Goal: Task Accomplishment & Management: Manage account settings

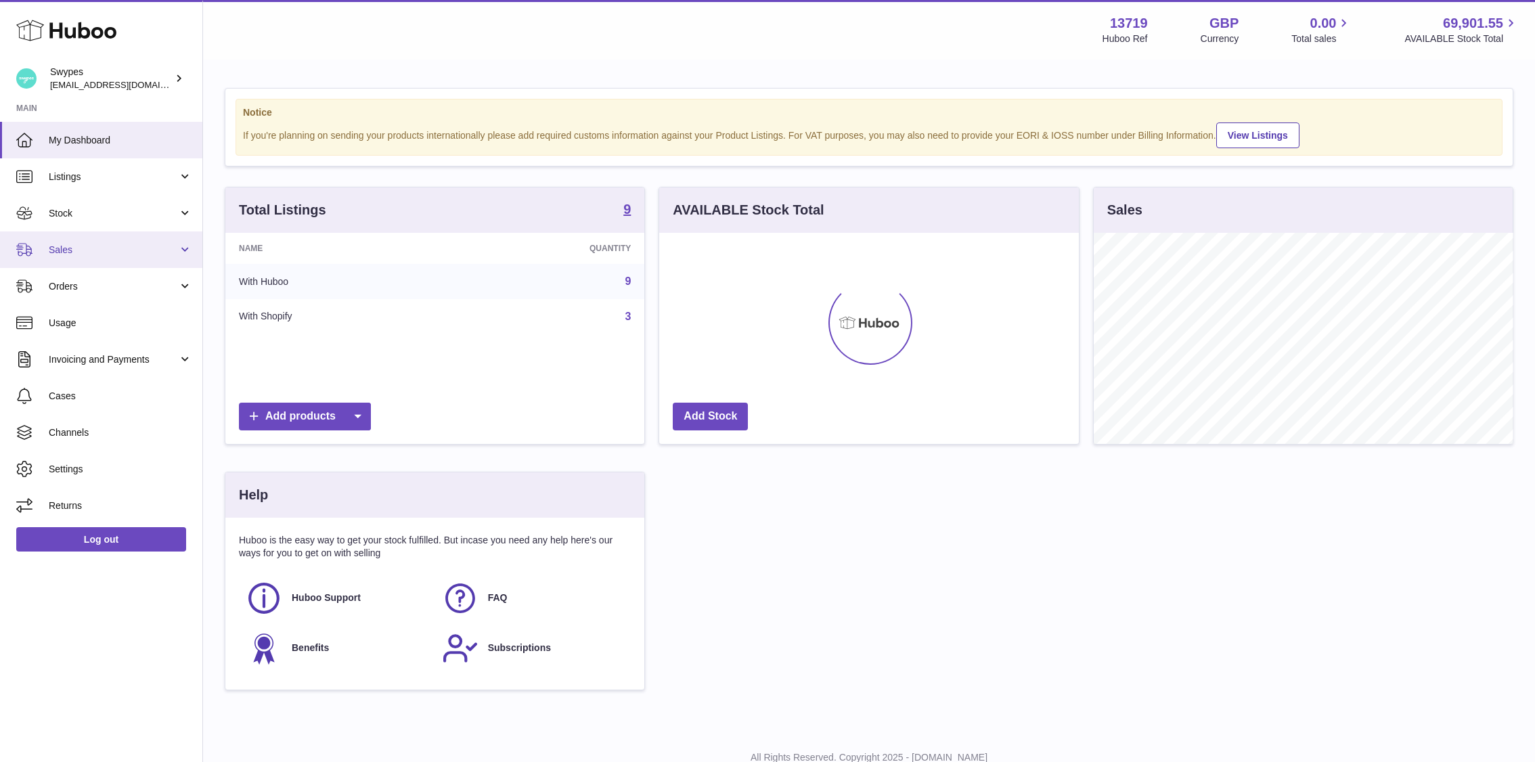
scroll to position [211, 420]
click at [97, 240] on link "Sales" at bounding box center [101, 249] width 202 height 37
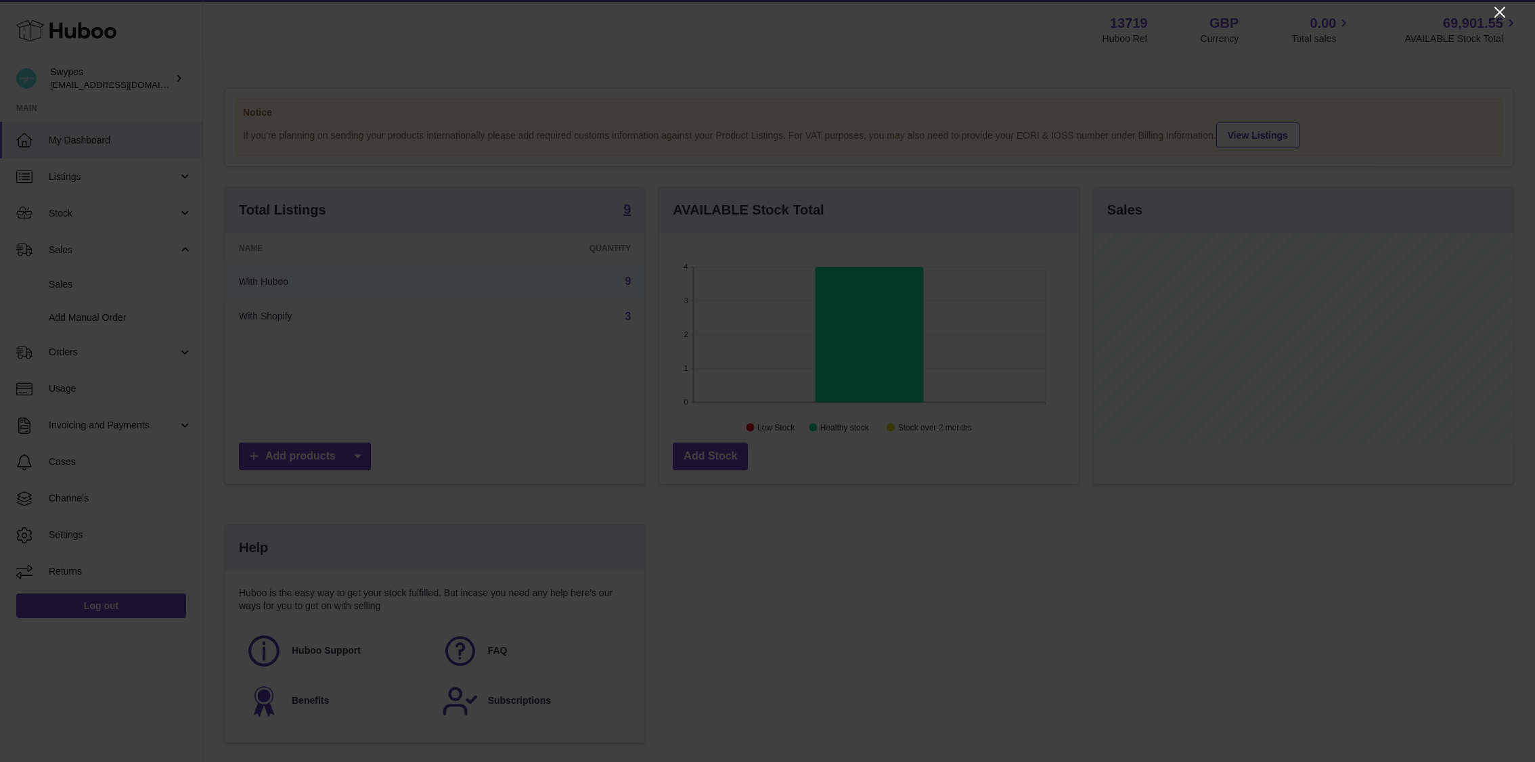
click at [1500, 10] on icon "Close" at bounding box center [1499, 12] width 11 height 11
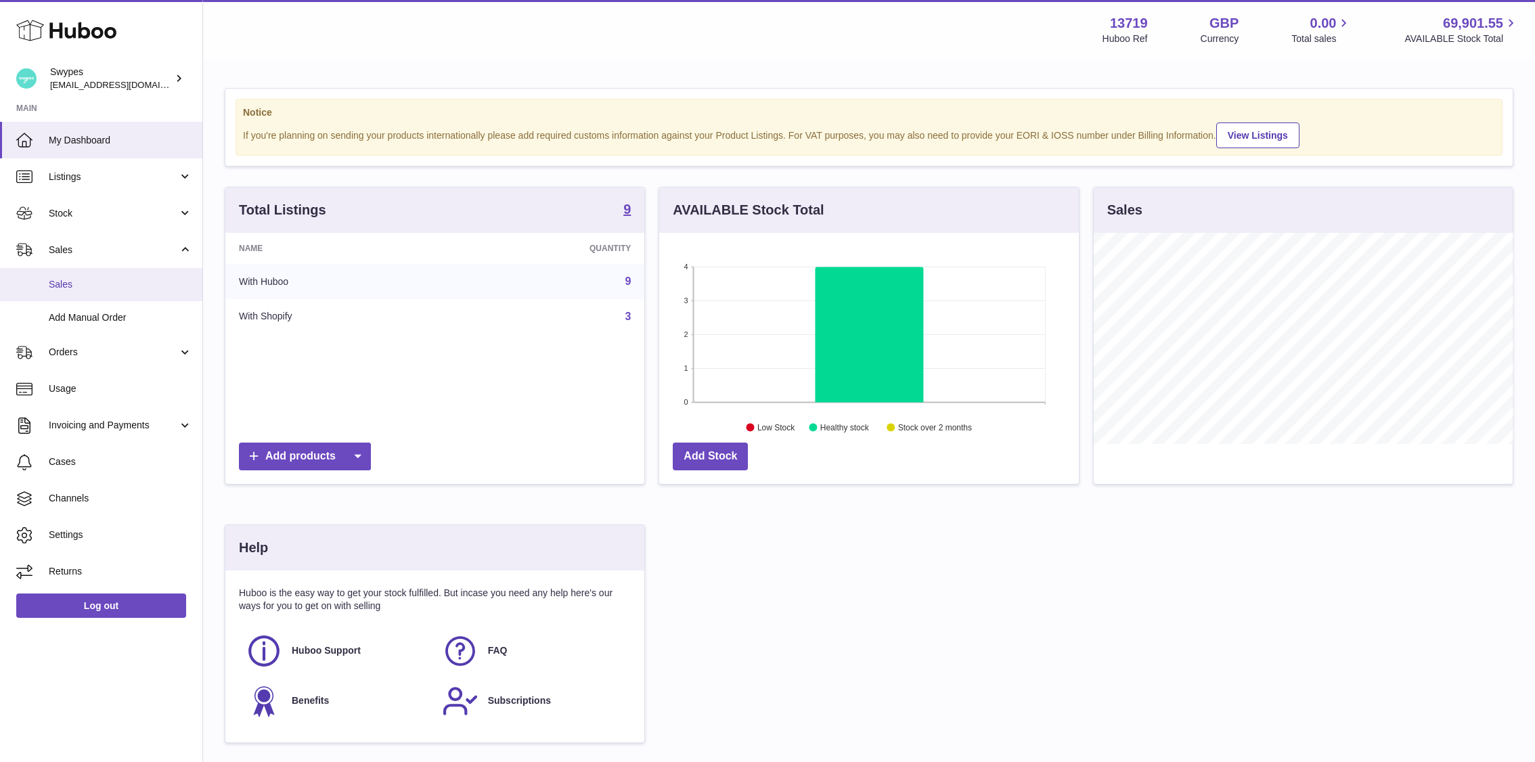
click at [157, 288] on span "Sales" at bounding box center [120, 284] width 143 height 13
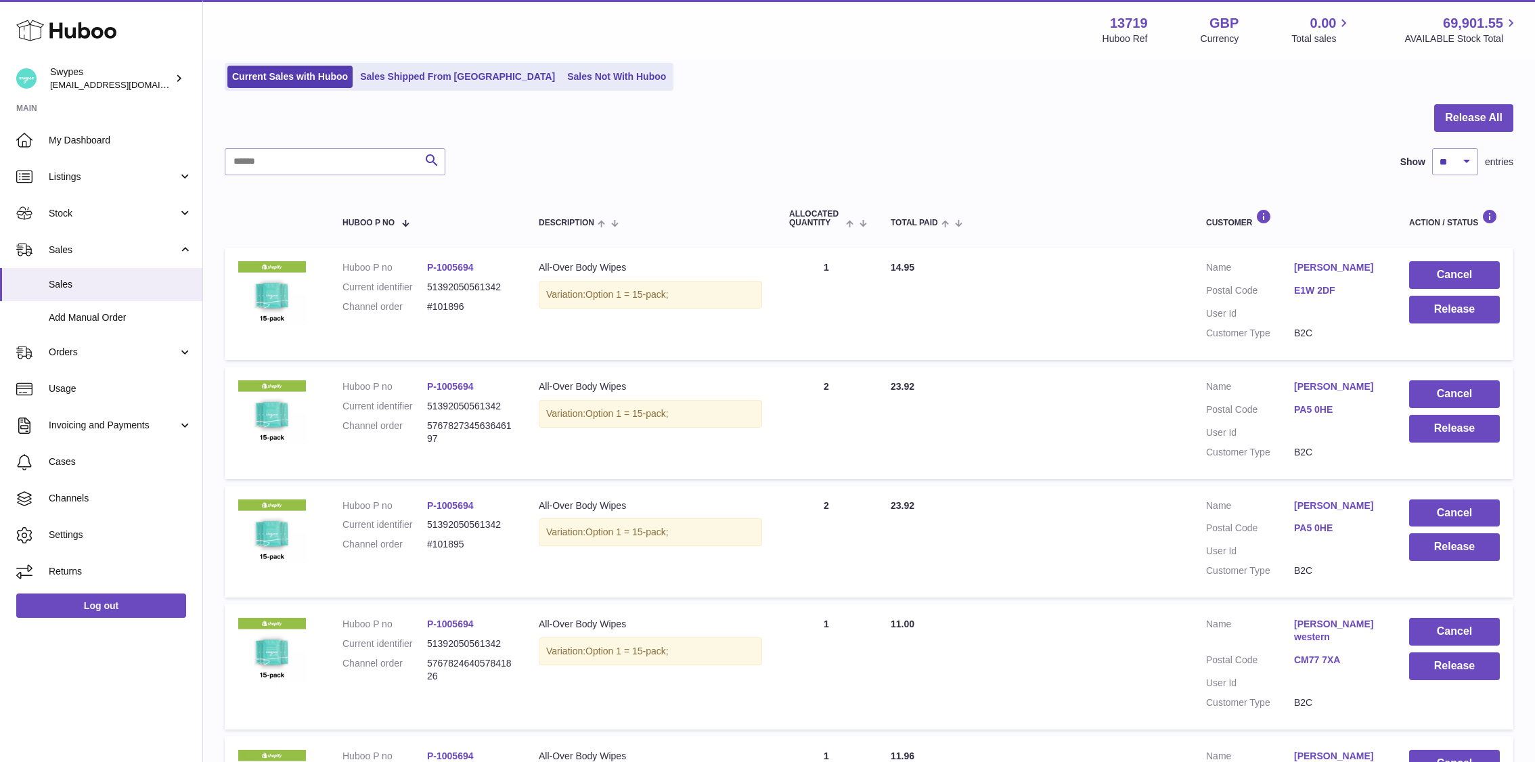
scroll to position [136, 0]
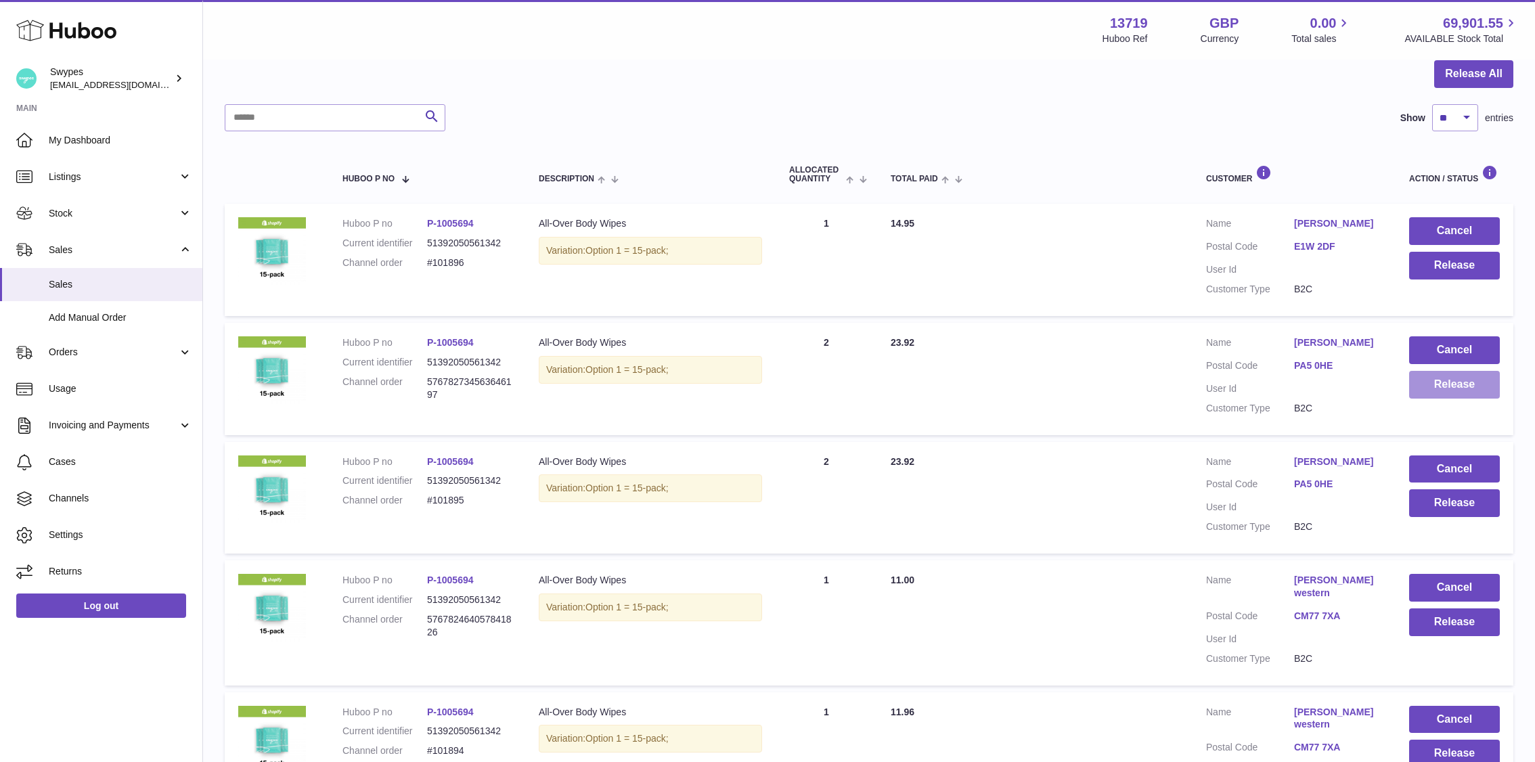
click at [1440, 386] on button "Release" at bounding box center [1454, 385] width 91 height 28
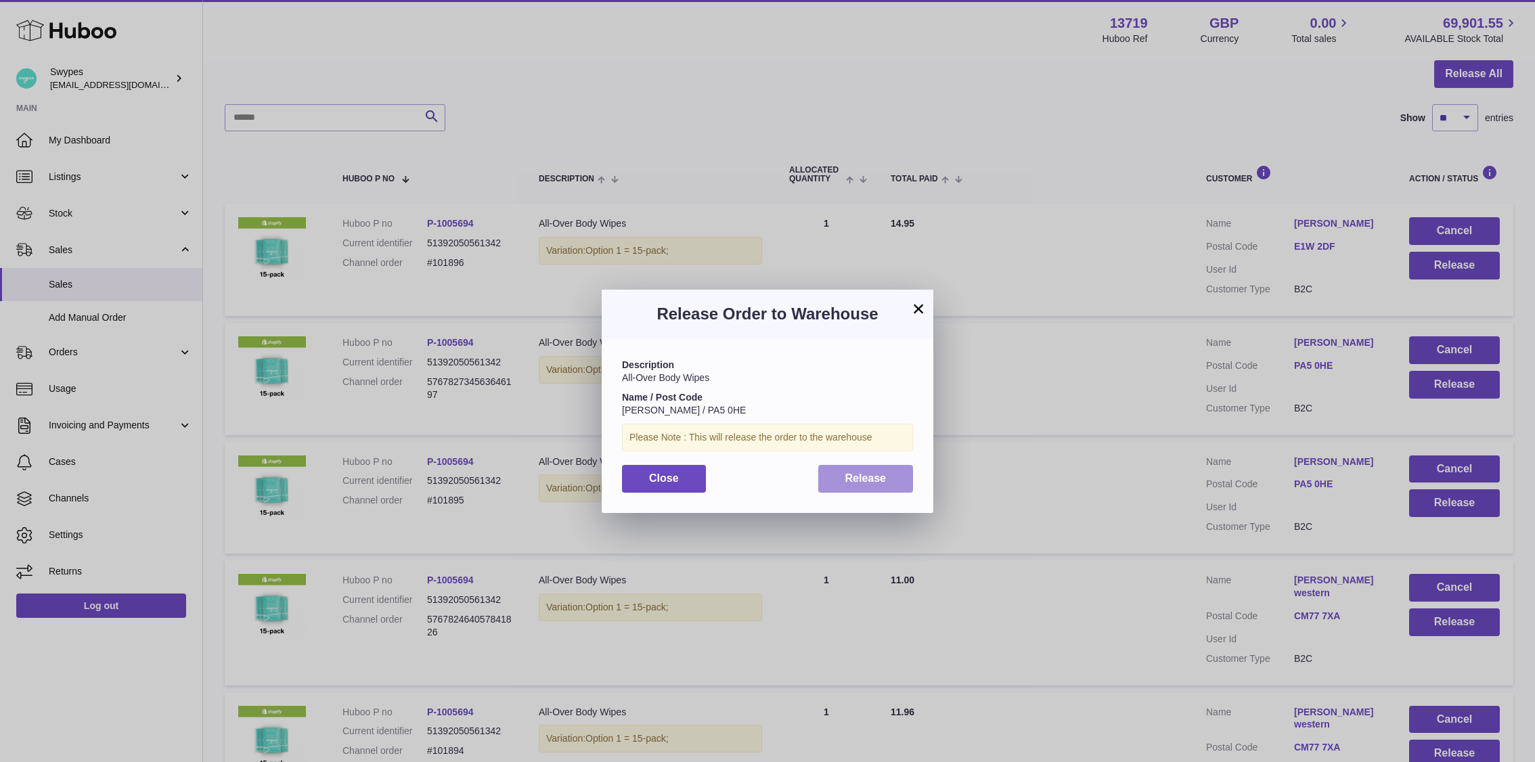
click at [880, 466] on button "Release" at bounding box center [865, 479] width 95 height 28
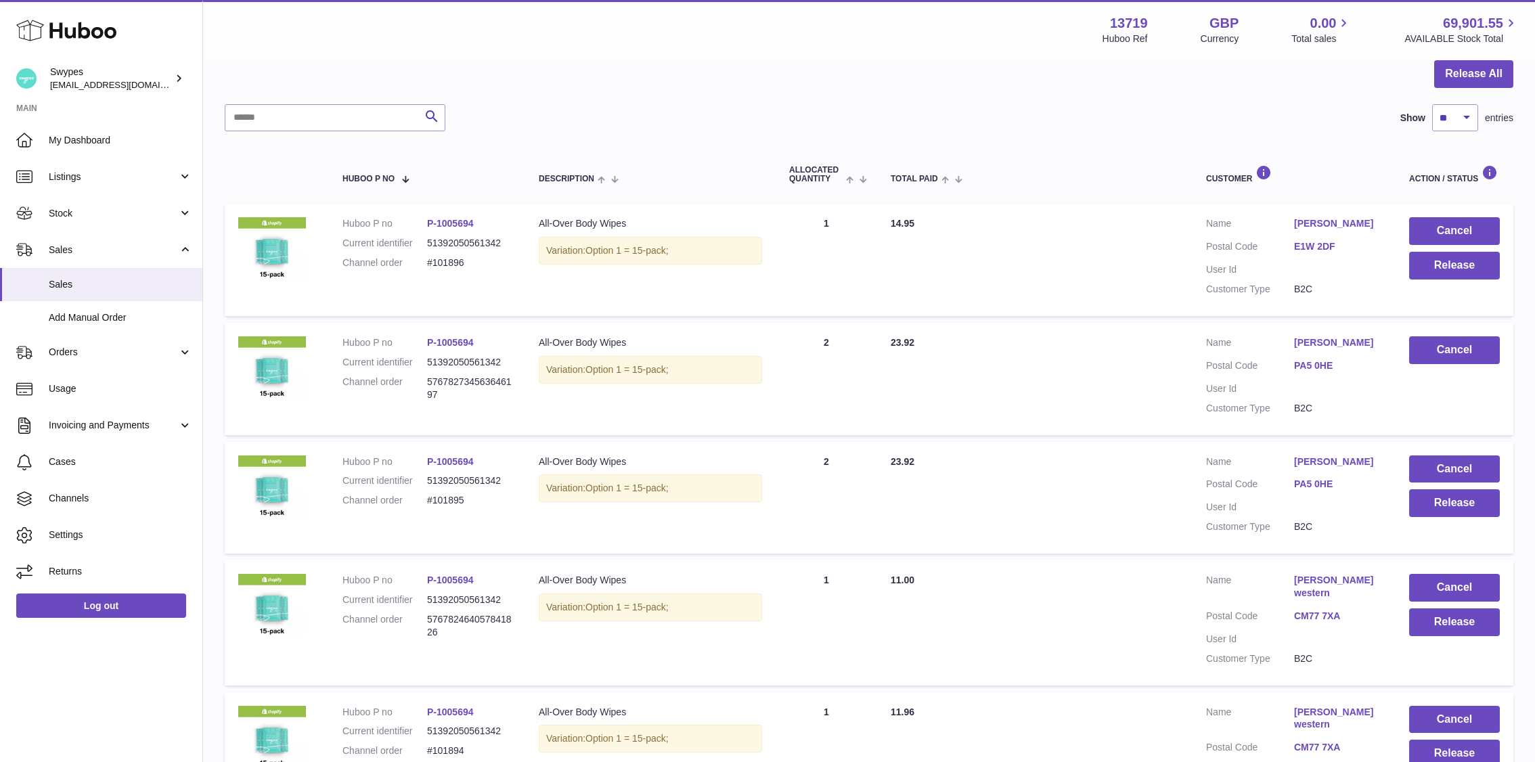
click at [1428, 453] on td "Cancel Release" at bounding box center [1455, 498] width 118 height 112
click at [1428, 460] on button "Cancel" at bounding box center [1454, 469] width 91 height 28
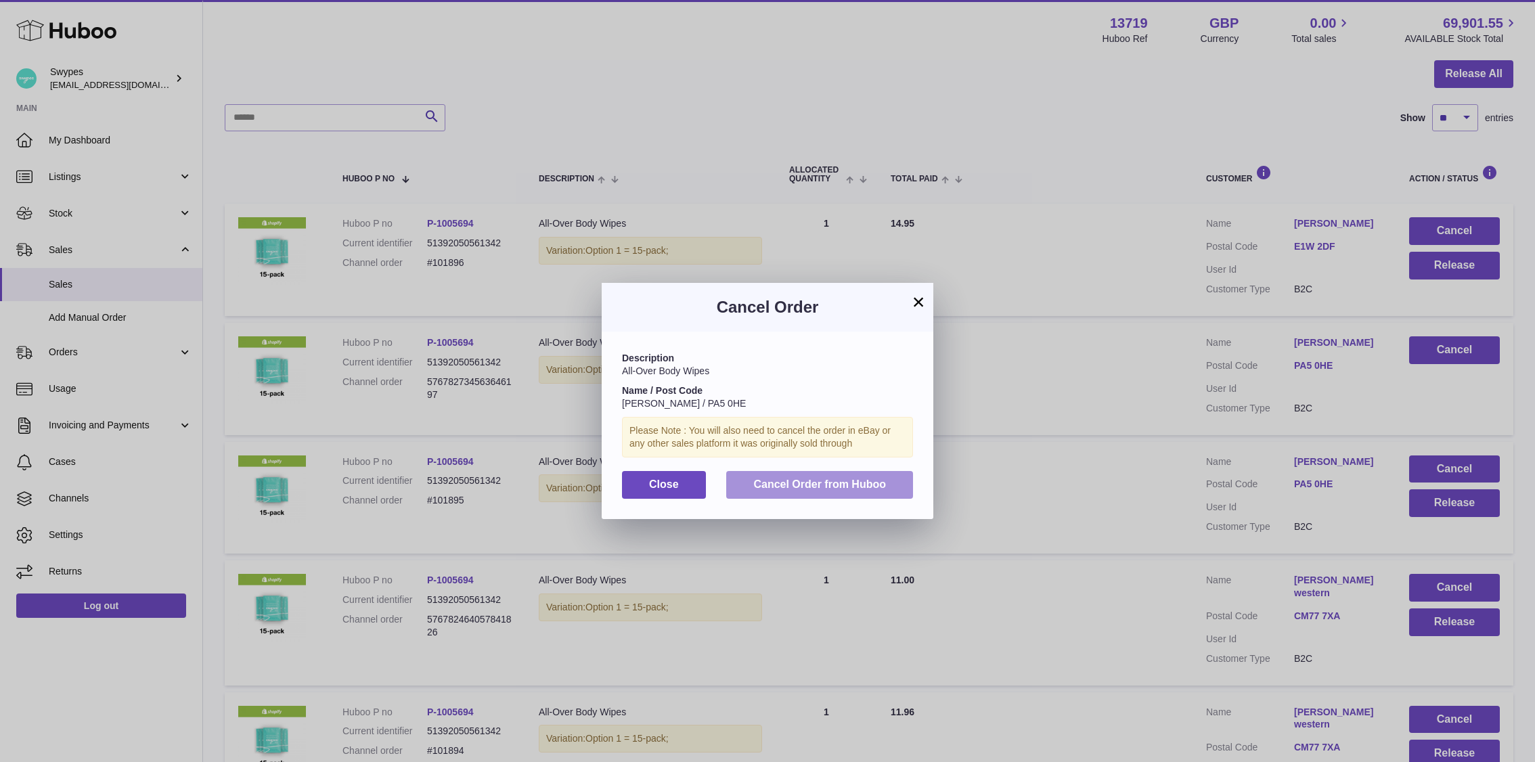
click at [773, 478] on span "Cancel Order from Huboo" at bounding box center [819, 484] width 133 height 12
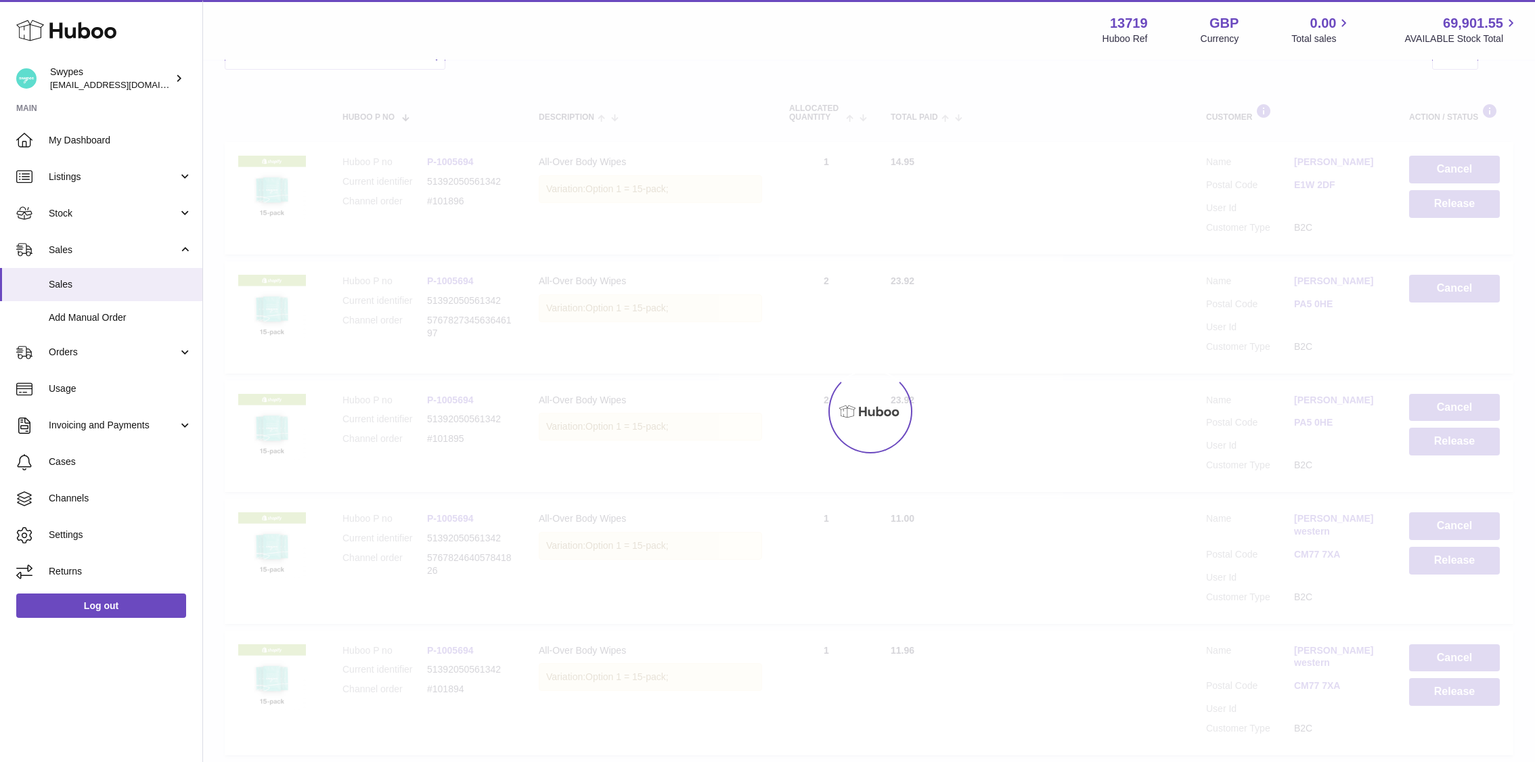
scroll to position [158, 0]
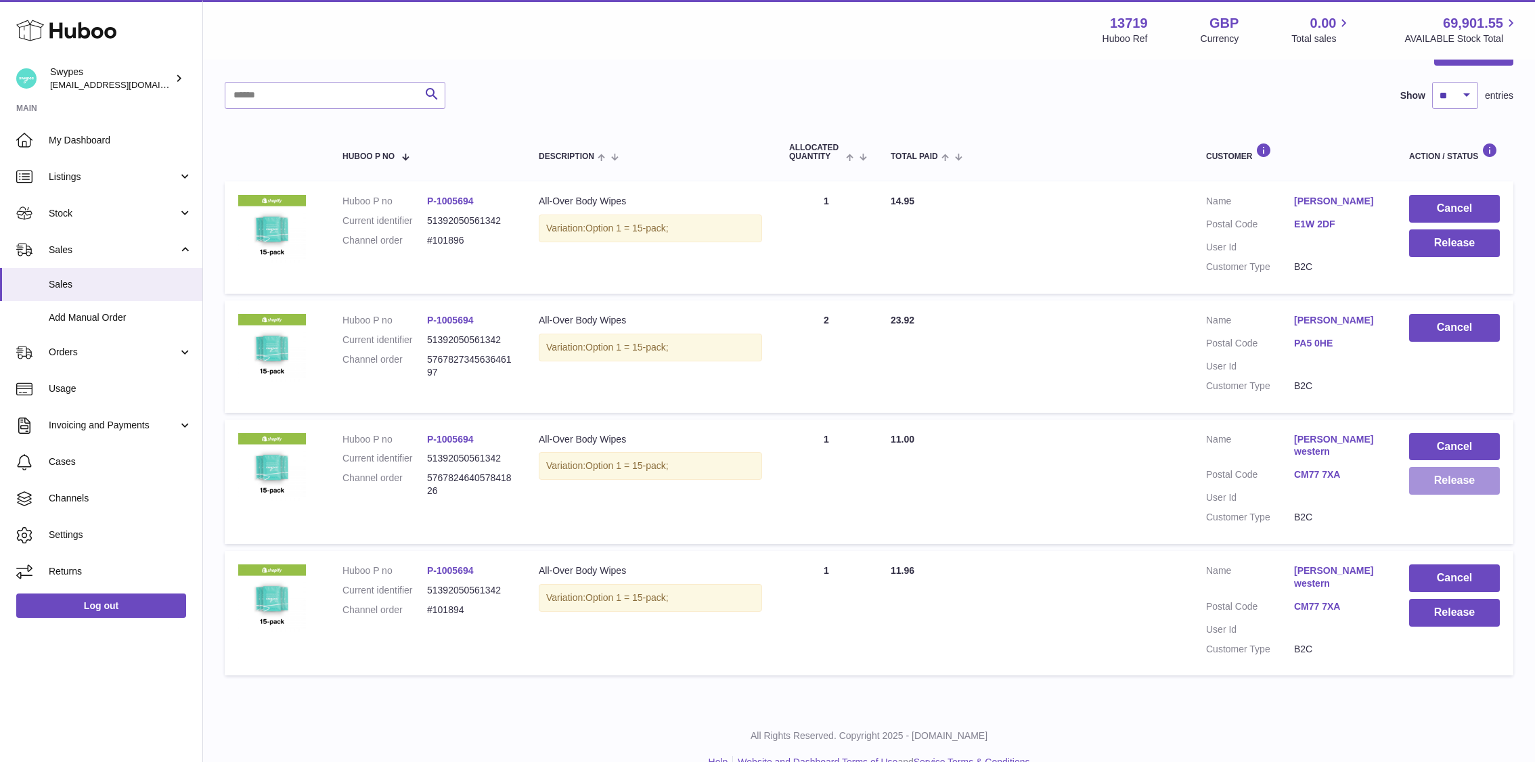
click at [1451, 481] on button "Release" at bounding box center [1454, 481] width 91 height 28
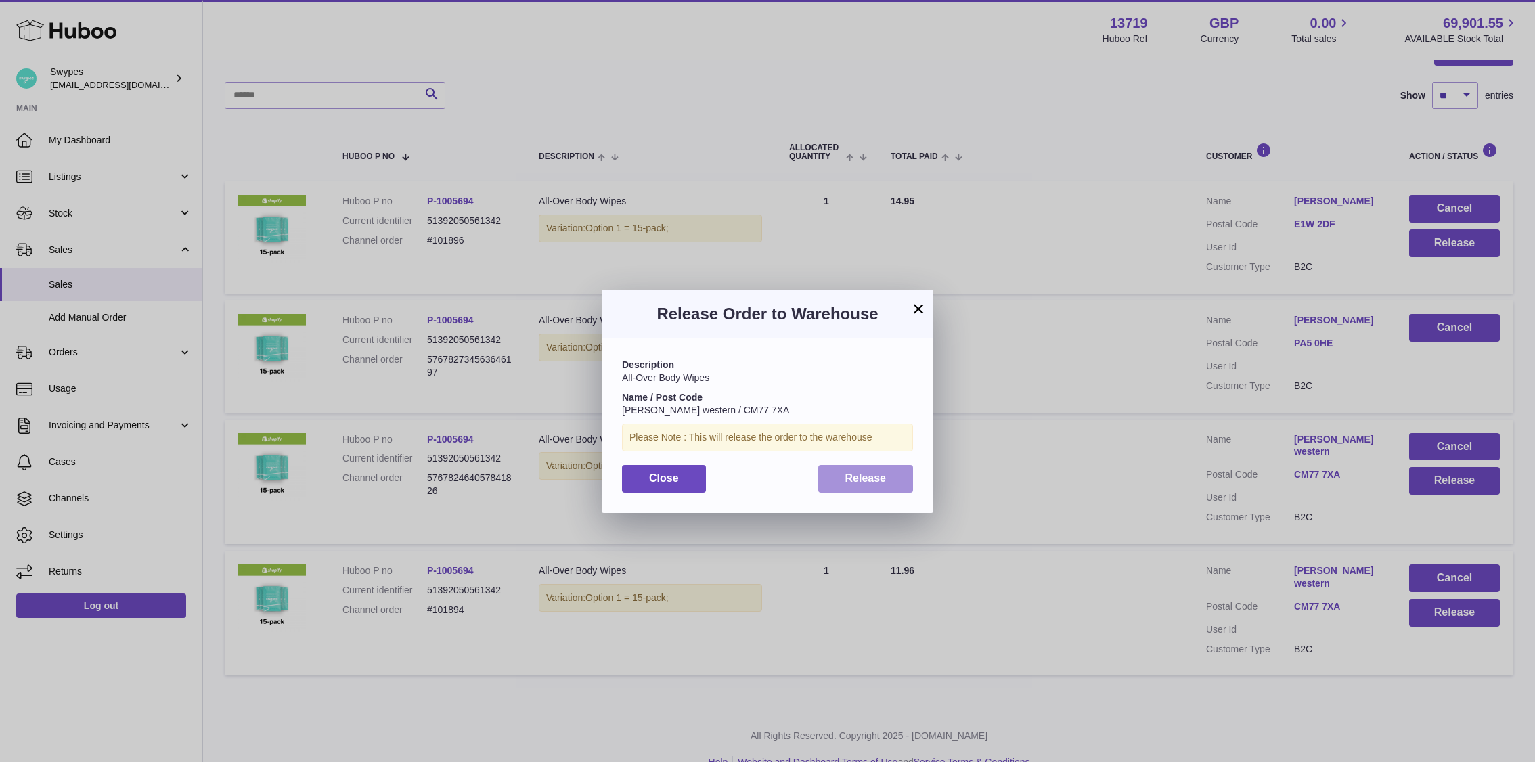
click at [831, 470] on button "Release" at bounding box center [865, 479] width 95 height 28
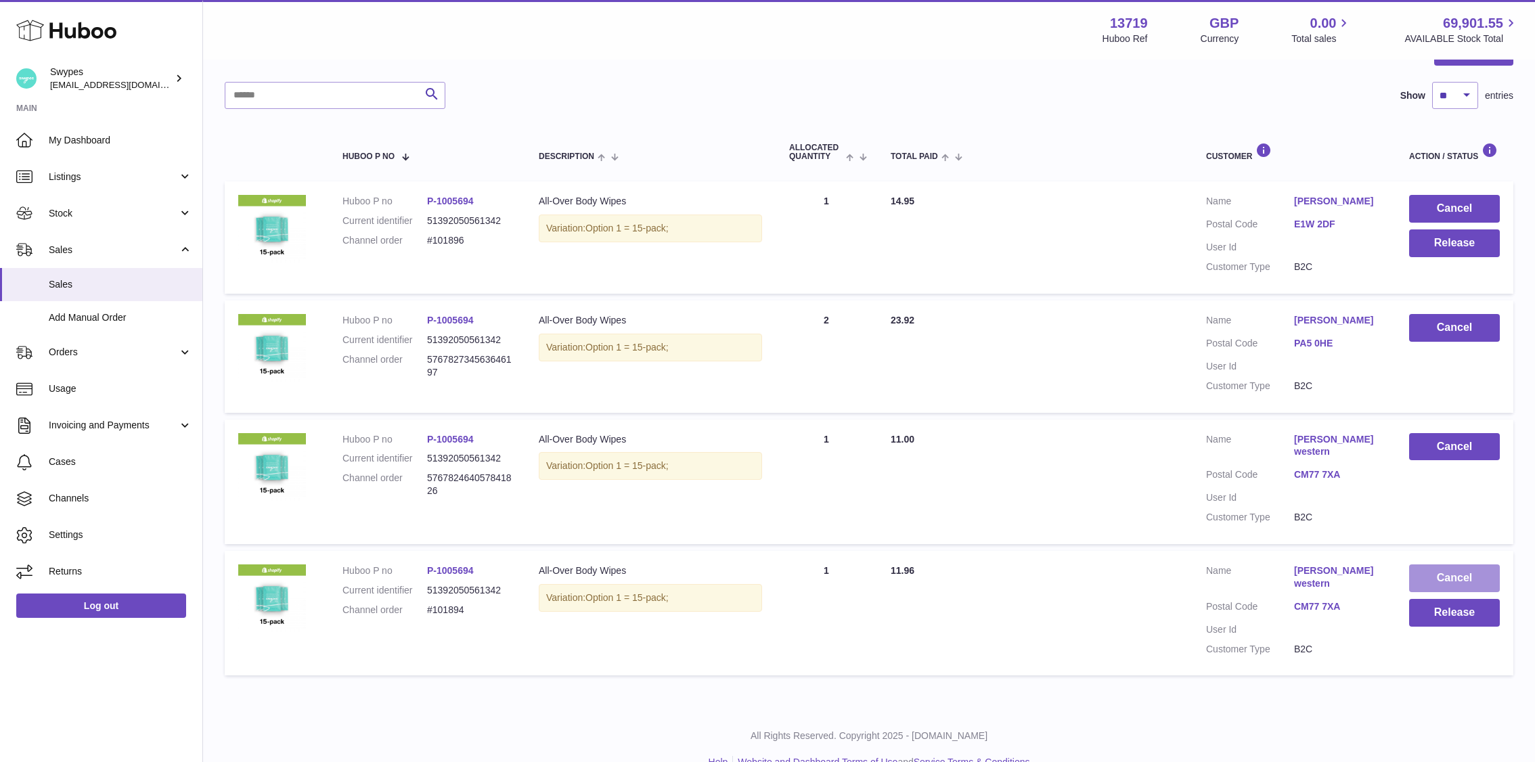
click at [1455, 564] on button "Cancel" at bounding box center [1454, 578] width 91 height 28
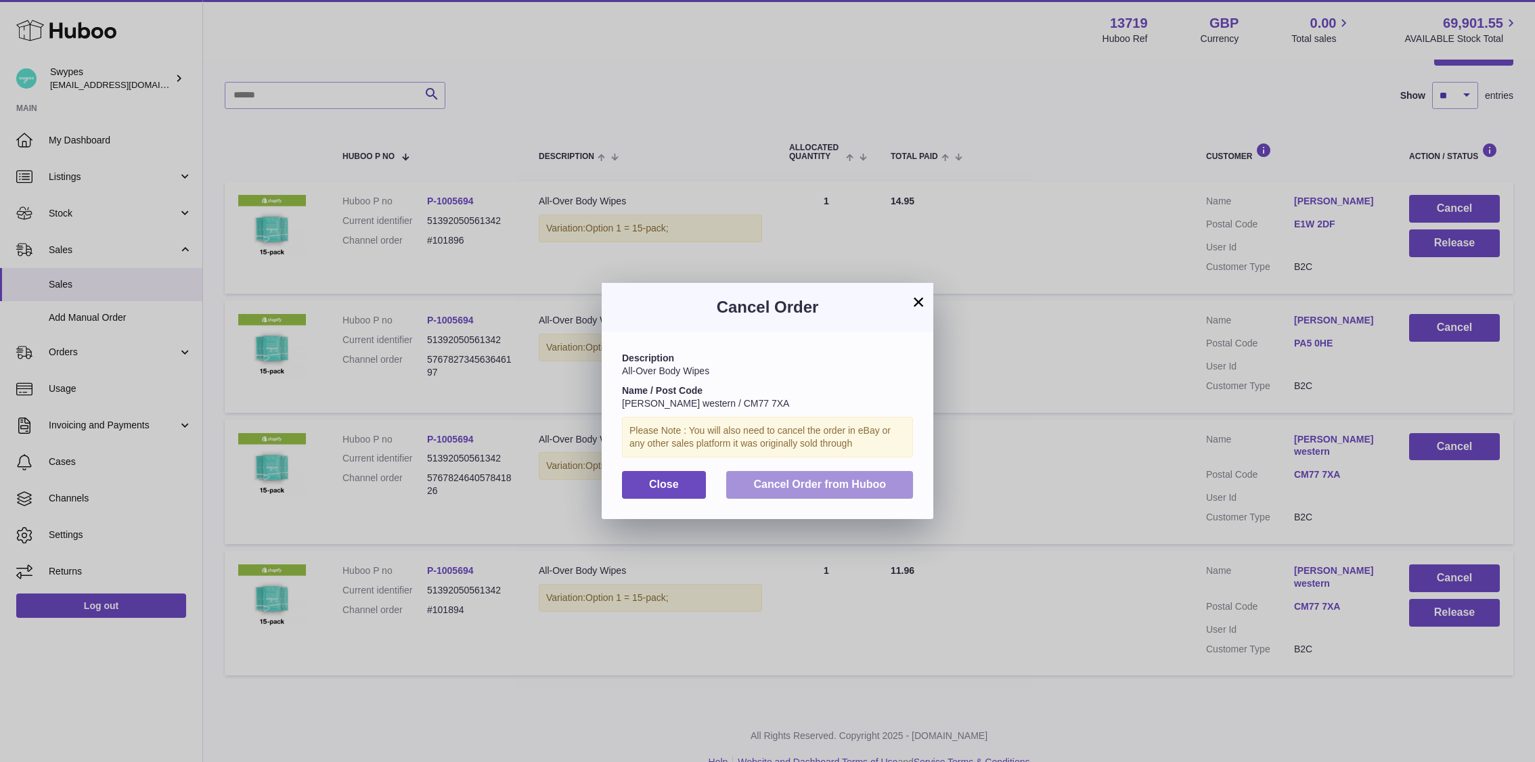
click at [771, 479] on span "Cancel Order from Huboo" at bounding box center [819, 484] width 133 height 12
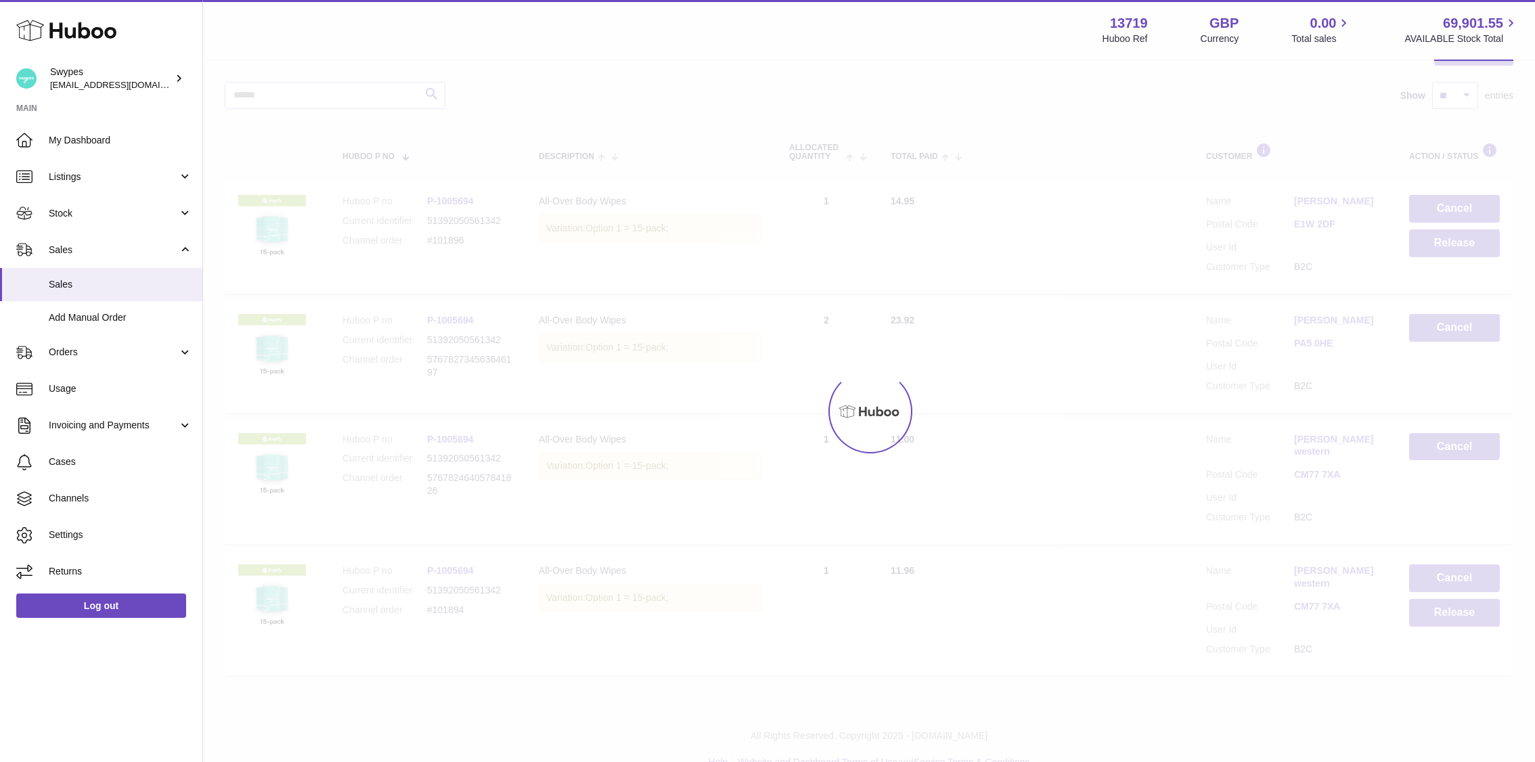
scroll to position [39, 0]
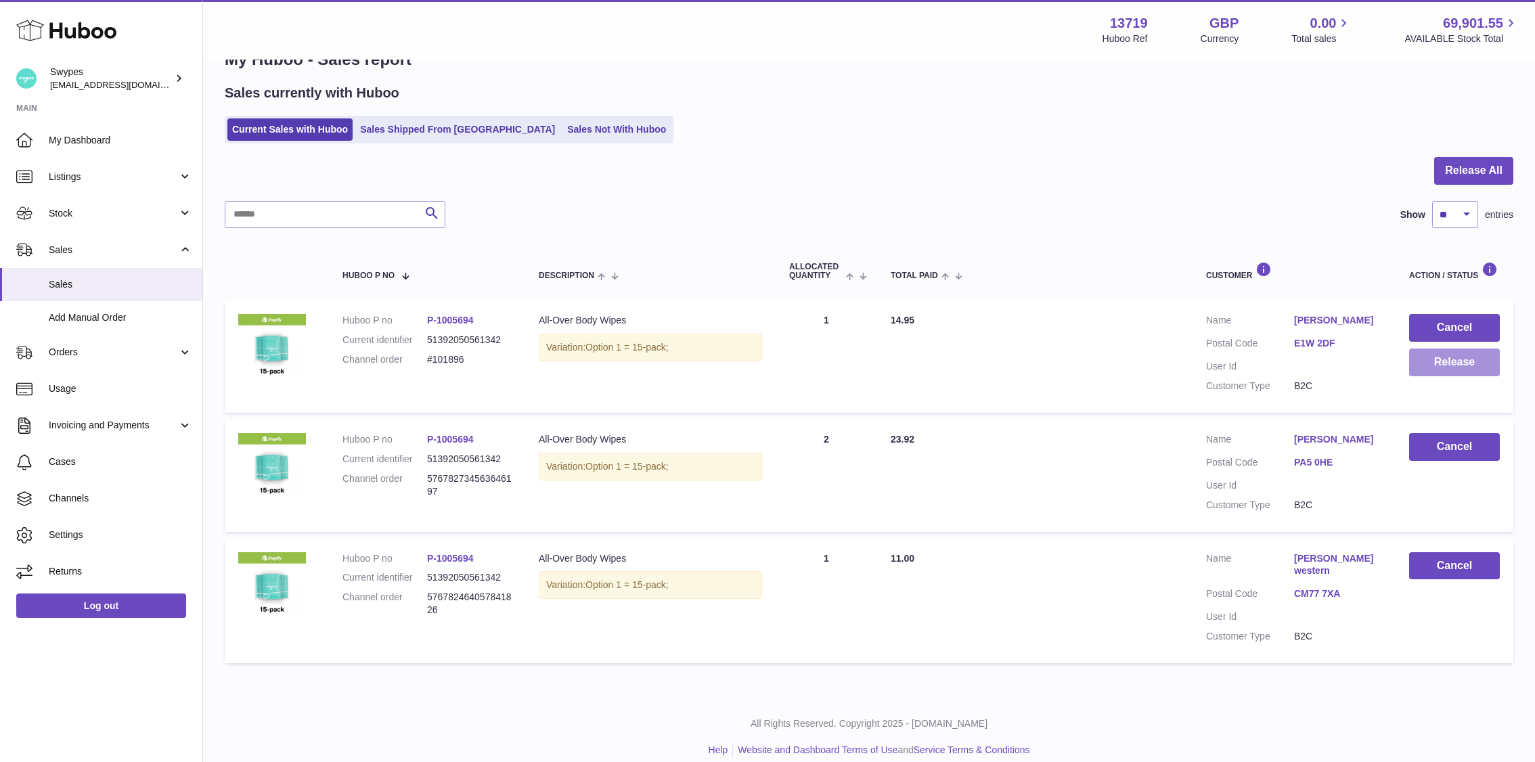
click at [1455, 356] on button "Release" at bounding box center [1454, 363] width 91 height 28
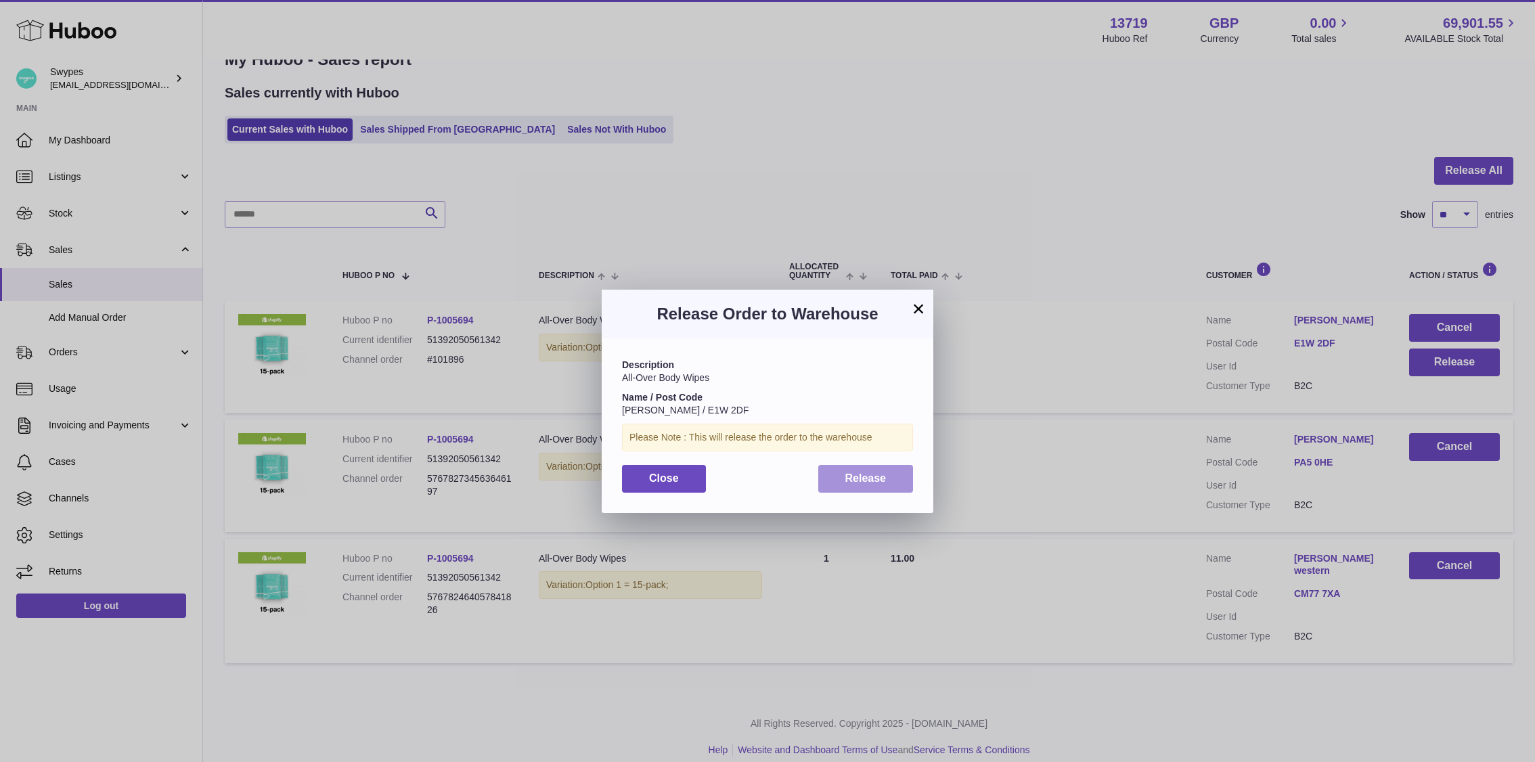
click at [882, 472] on span "Release" at bounding box center [865, 478] width 41 height 12
